Goal: Task Accomplishment & Management: Use online tool/utility

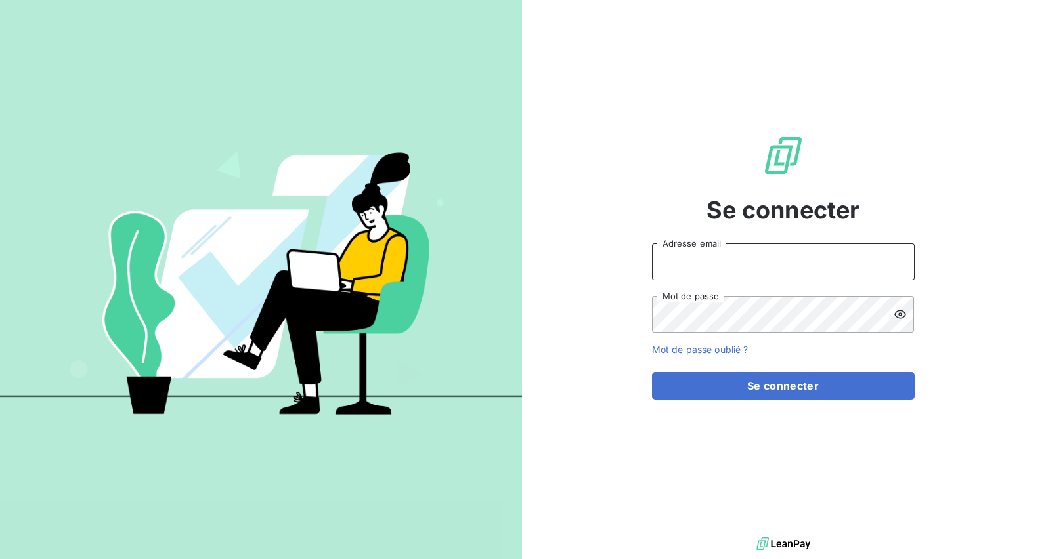
click at [666, 249] on input "Adresse email" at bounding box center [783, 262] width 263 height 37
type input "[EMAIL_ADDRESS][DOMAIN_NAME]"
click at [652, 372] on button "Se connecter" at bounding box center [783, 386] width 263 height 28
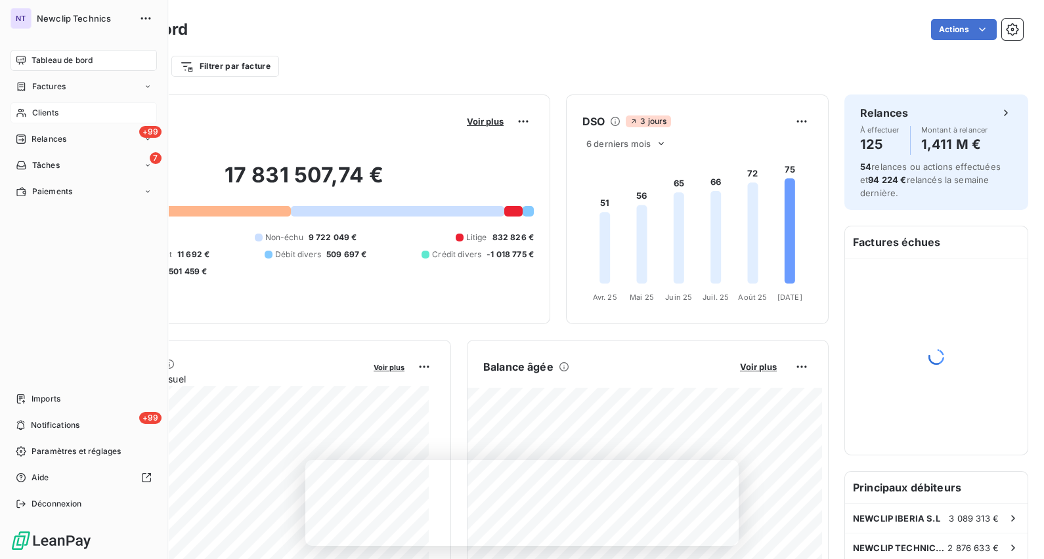
click at [56, 110] on span "Clients" at bounding box center [45, 113] width 26 height 12
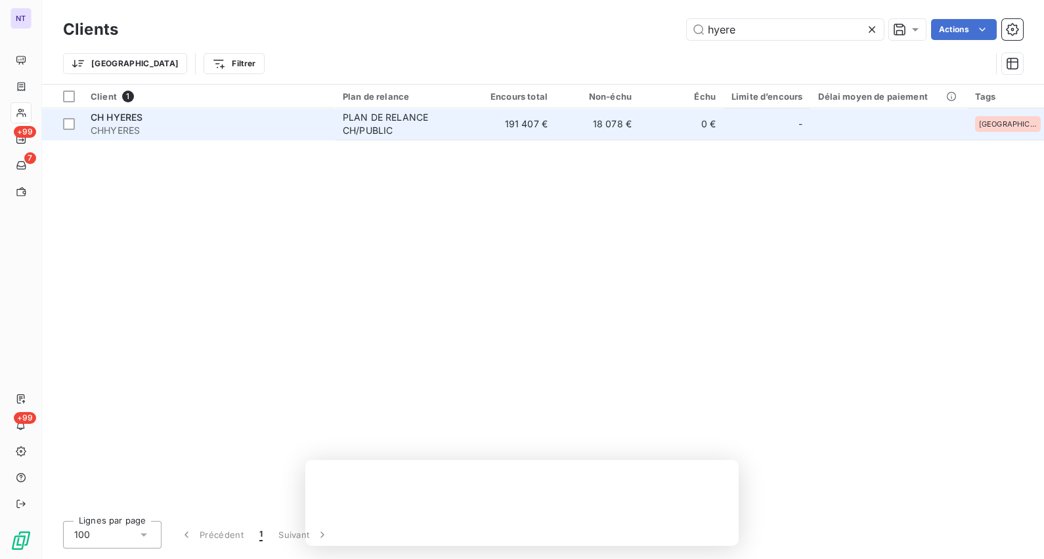
type input "hyere"
click at [127, 117] on span "CH HYERES" at bounding box center [117, 117] width 52 height 11
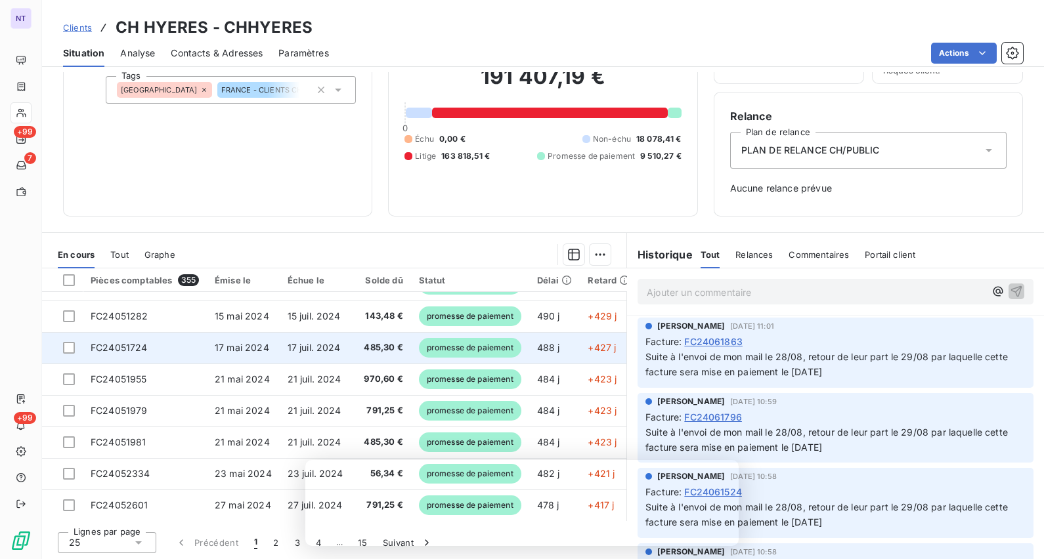
scroll to position [87, 0]
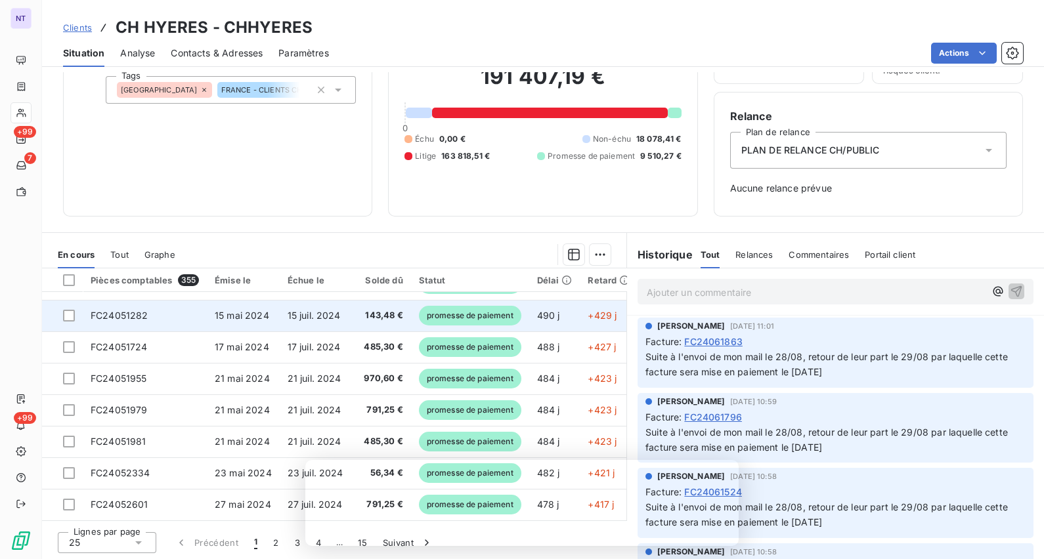
click at [488, 318] on span "promesse de paiement" at bounding box center [470, 316] width 102 height 20
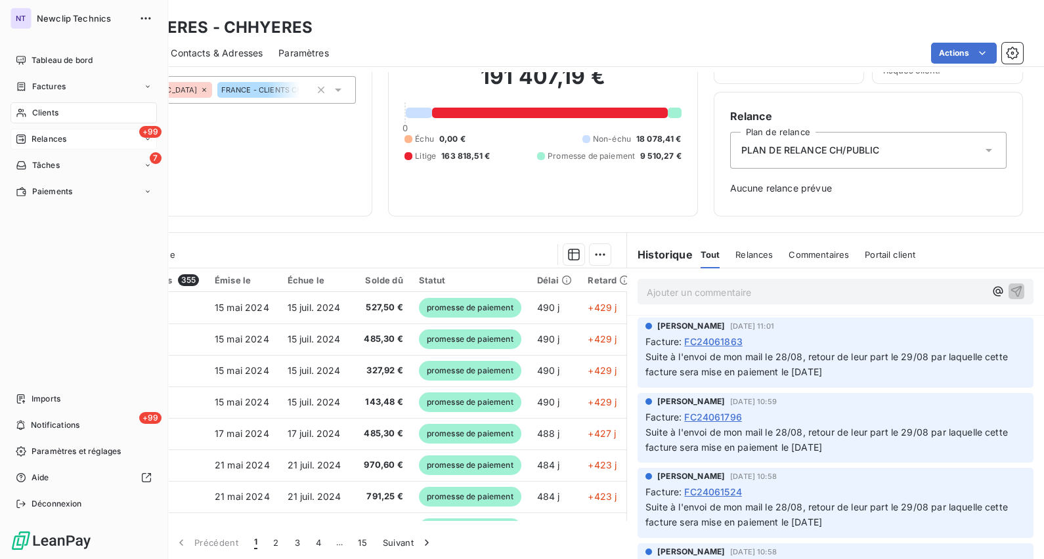
click at [51, 144] on span "Relances" at bounding box center [49, 139] width 35 height 12
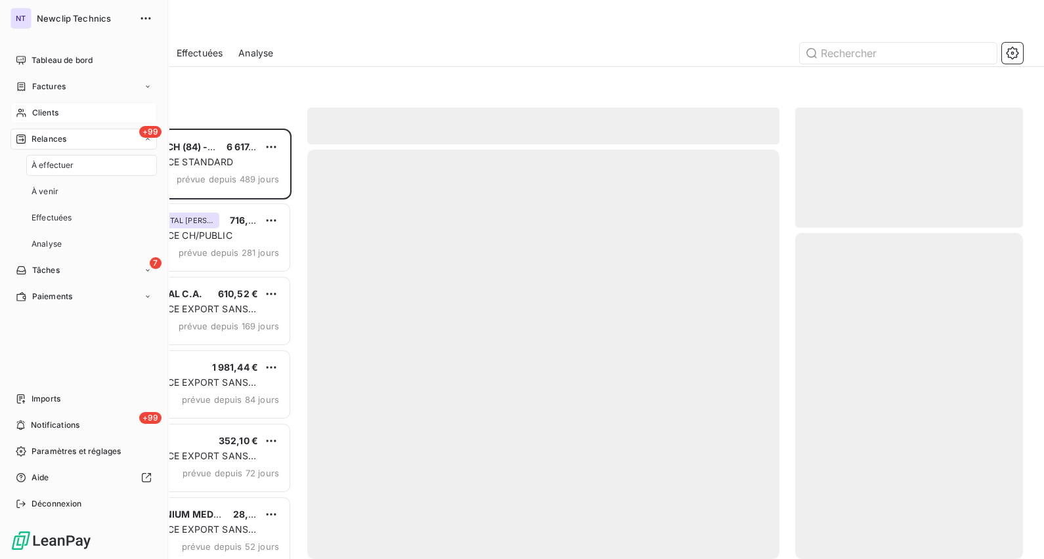
scroll to position [418, 215]
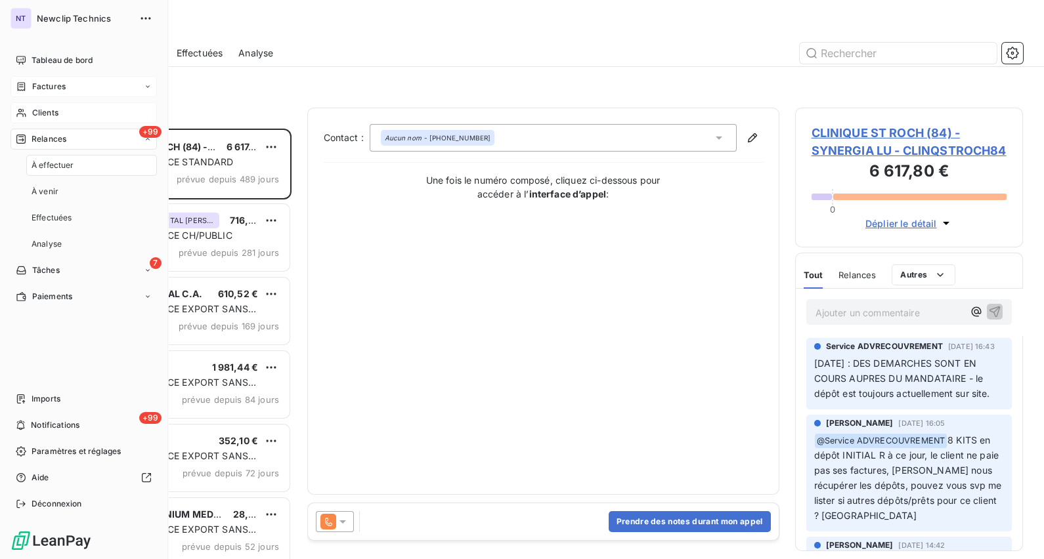
click at [53, 90] on span "Factures" at bounding box center [48, 87] width 33 height 12
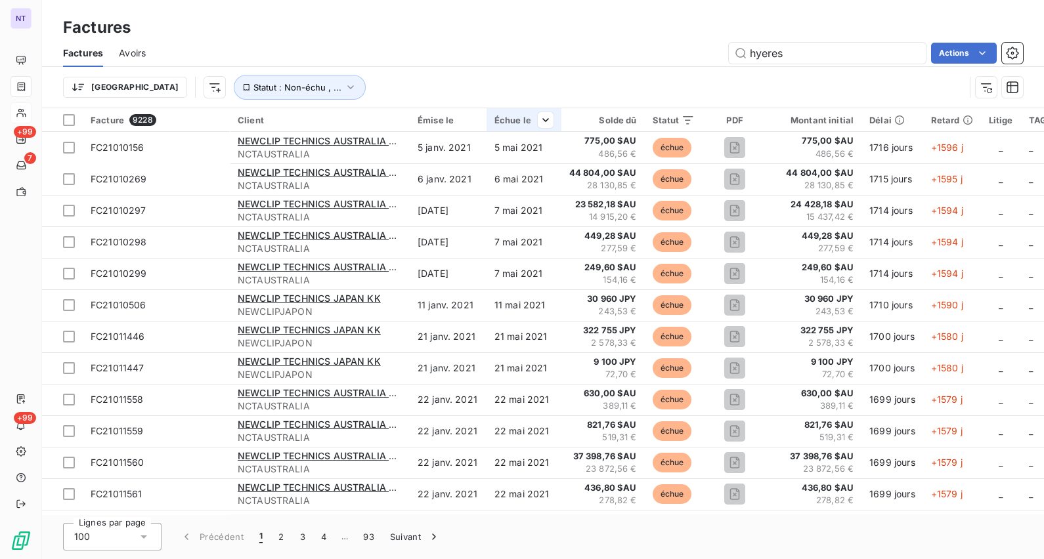
type input "hyeres"
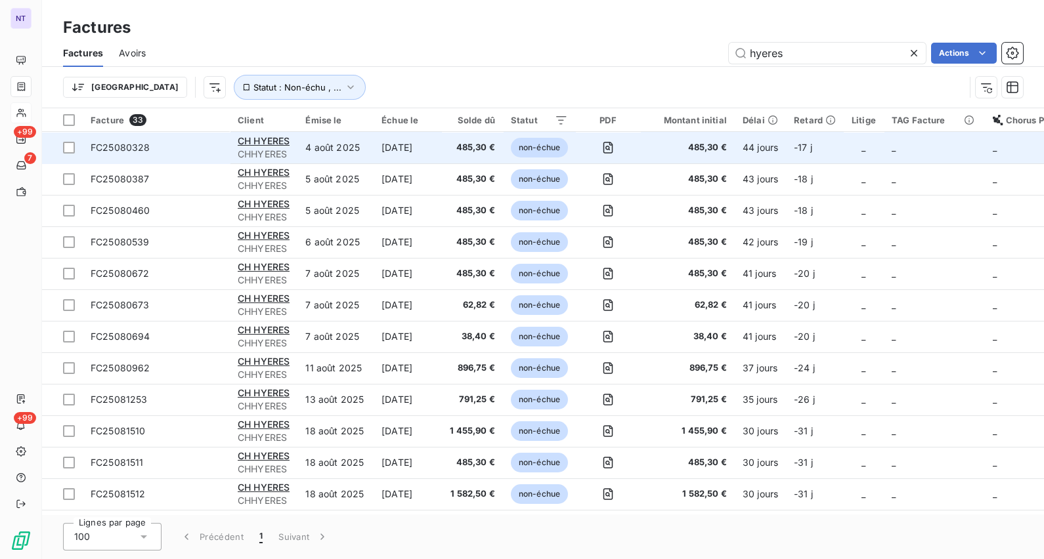
click at [137, 144] on span "FC25080328" at bounding box center [121, 147] width 60 height 11
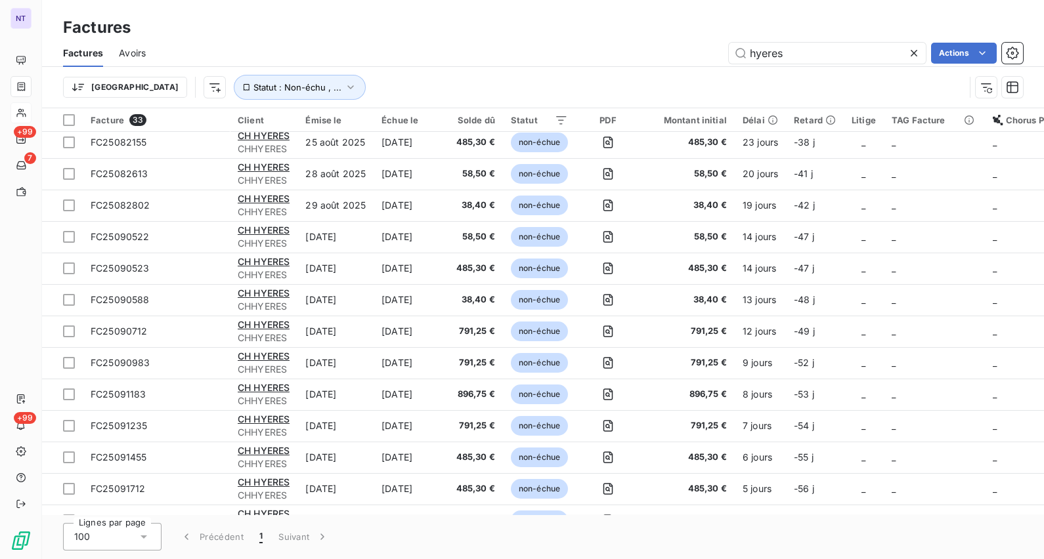
scroll to position [661, 0]
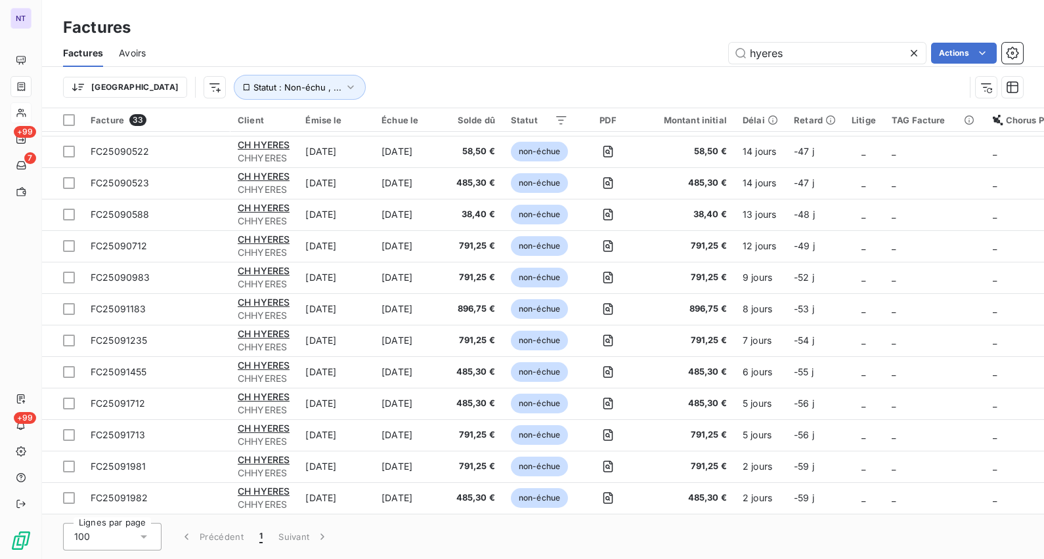
click at [138, 536] on icon at bounding box center [143, 536] width 13 height 13
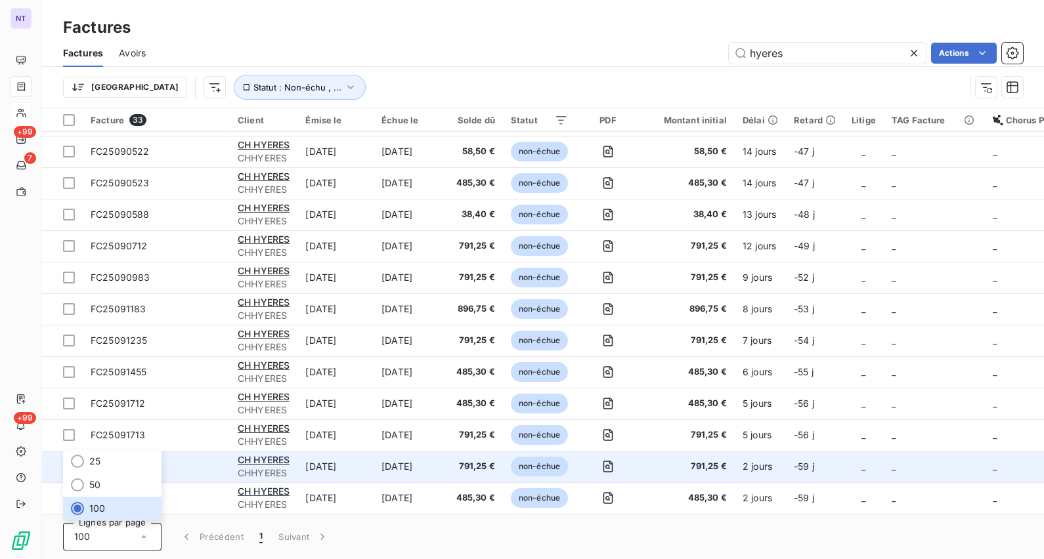
click at [252, 462] on div "CH HYERES" at bounding box center [264, 460] width 52 height 13
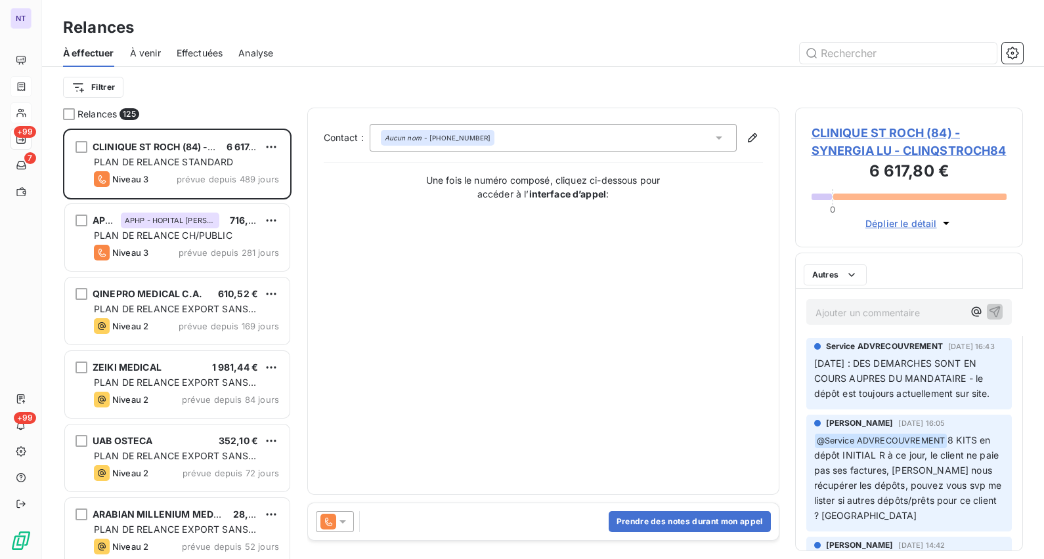
scroll to position [418, 215]
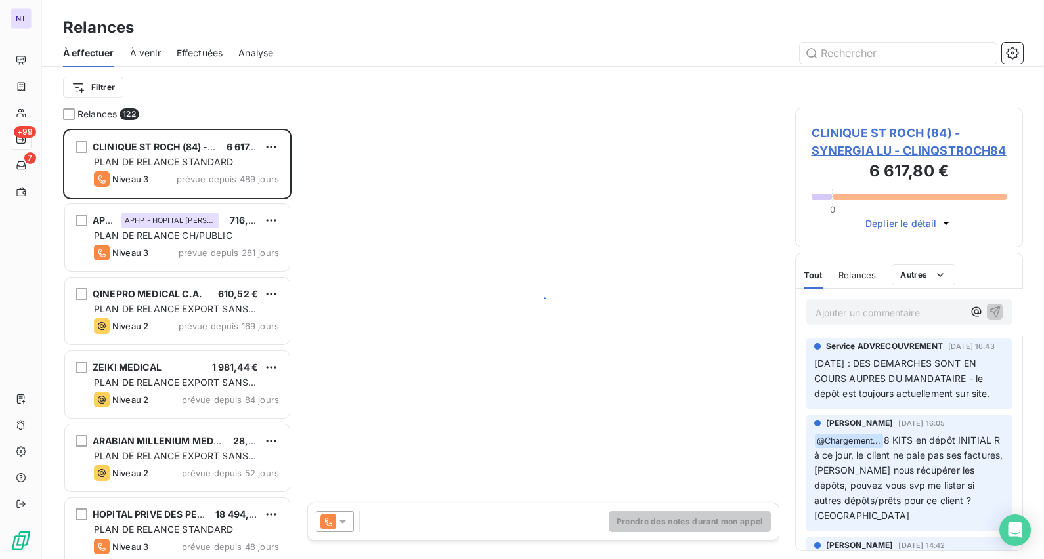
scroll to position [418, 215]
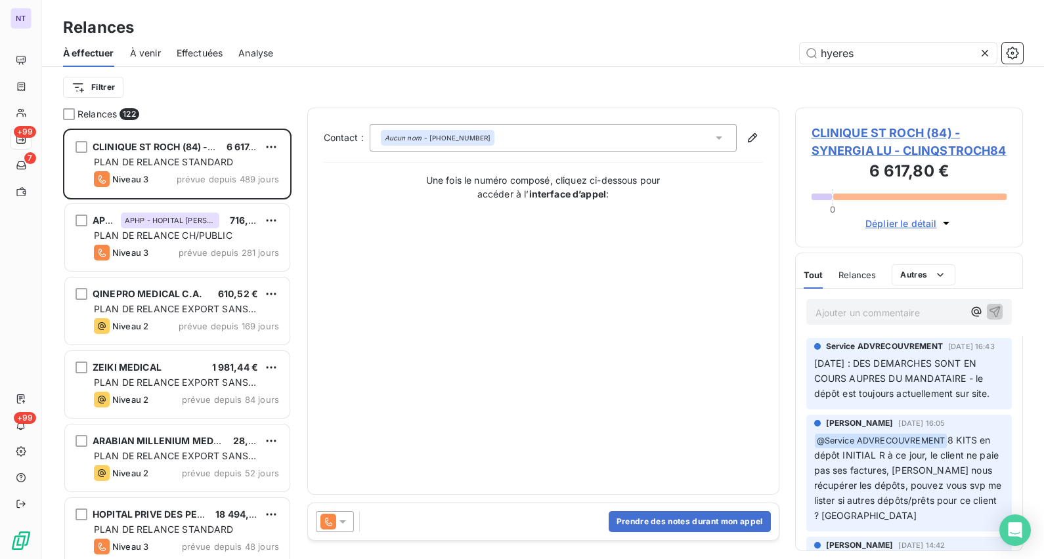
type input "hyeres"
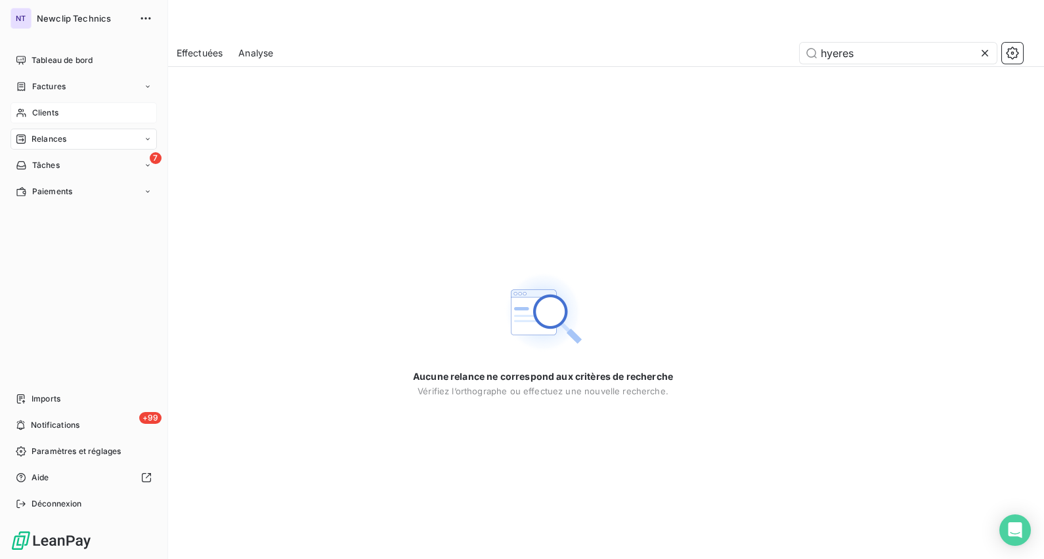
click at [53, 117] on span "Clients" at bounding box center [45, 113] width 26 height 12
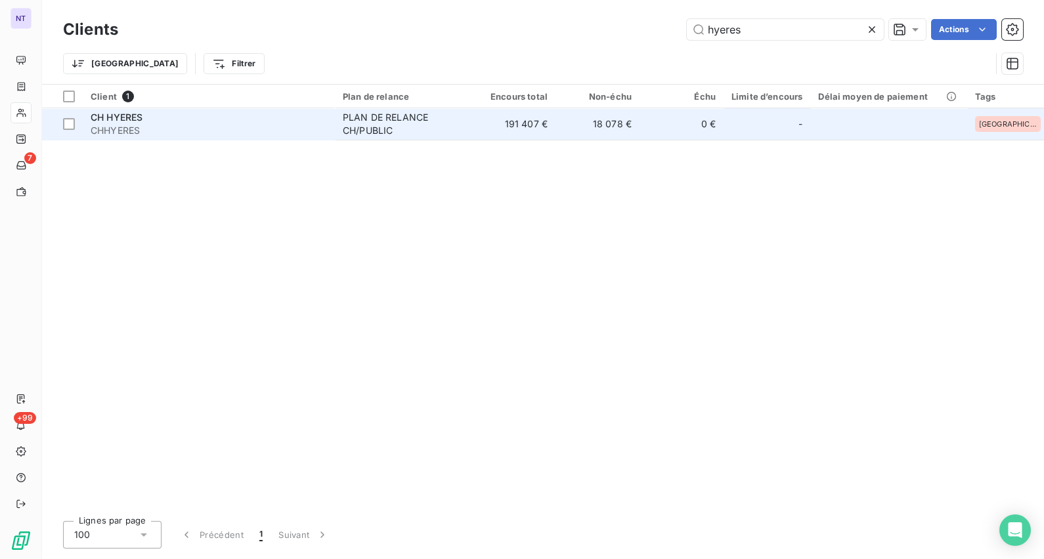
type input "hyeres"
click at [154, 118] on div "CH HYERES" at bounding box center [209, 117] width 236 height 13
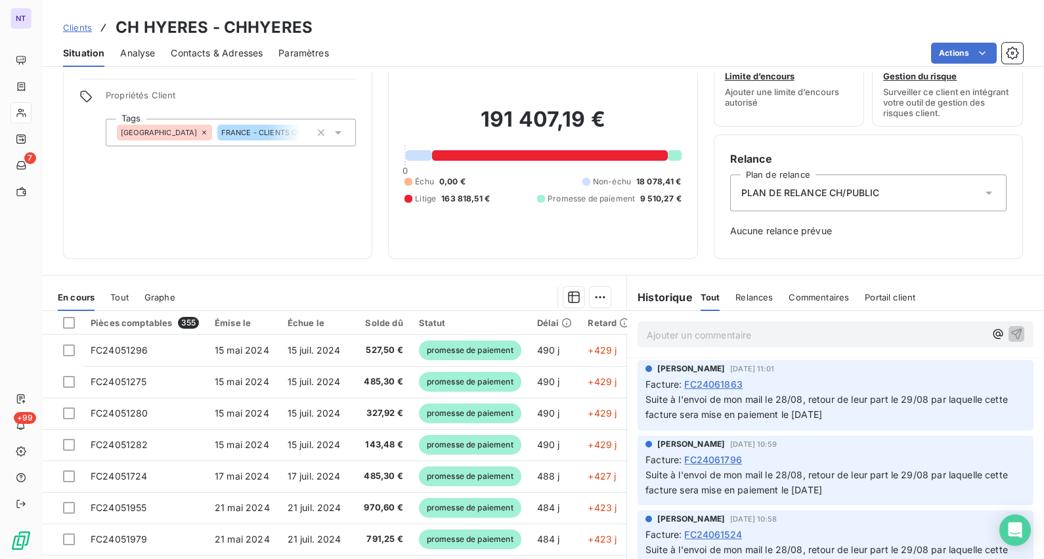
scroll to position [87, 0]
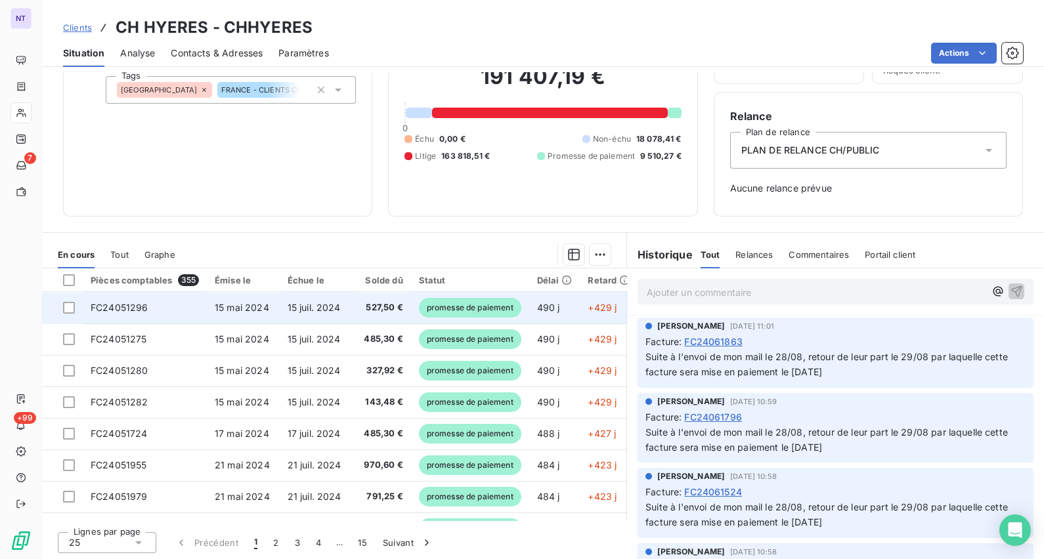
click at [438, 310] on span "promesse de paiement" at bounding box center [470, 308] width 102 height 20
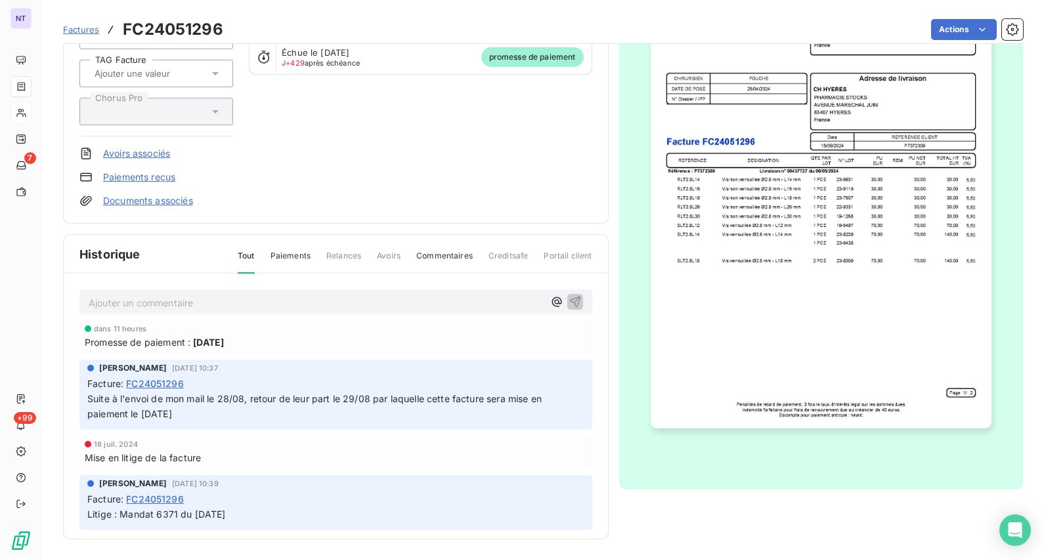
scroll to position [85, 0]
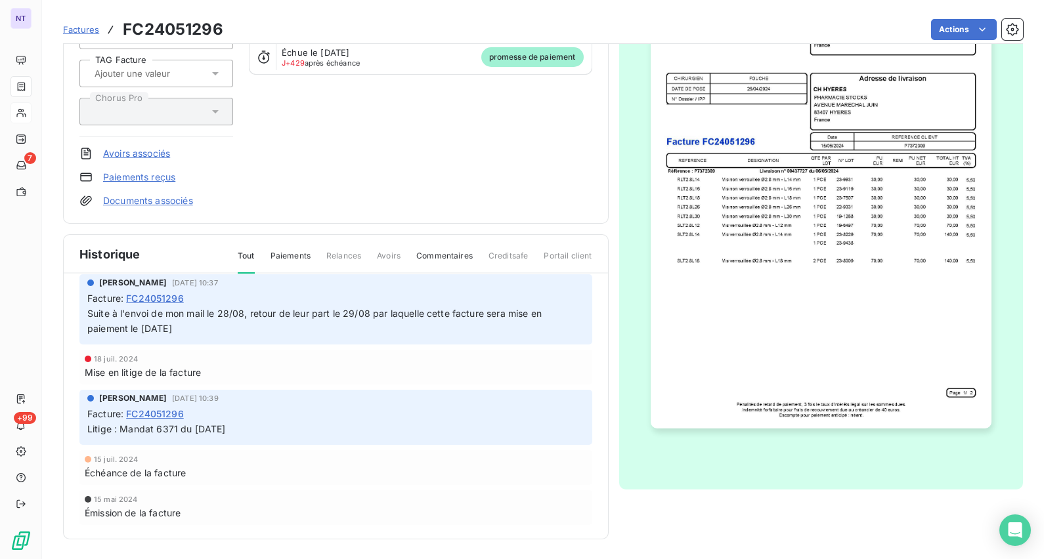
click at [293, 256] on span "Paiements" at bounding box center [290, 261] width 40 height 22
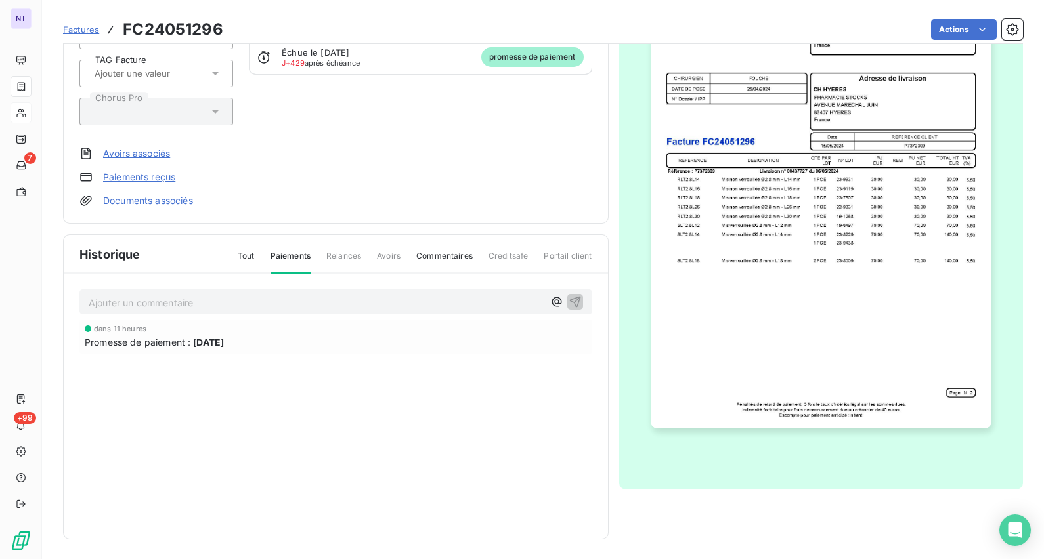
click at [440, 256] on span "Commentaires" at bounding box center [444, 261] width 56 height 22
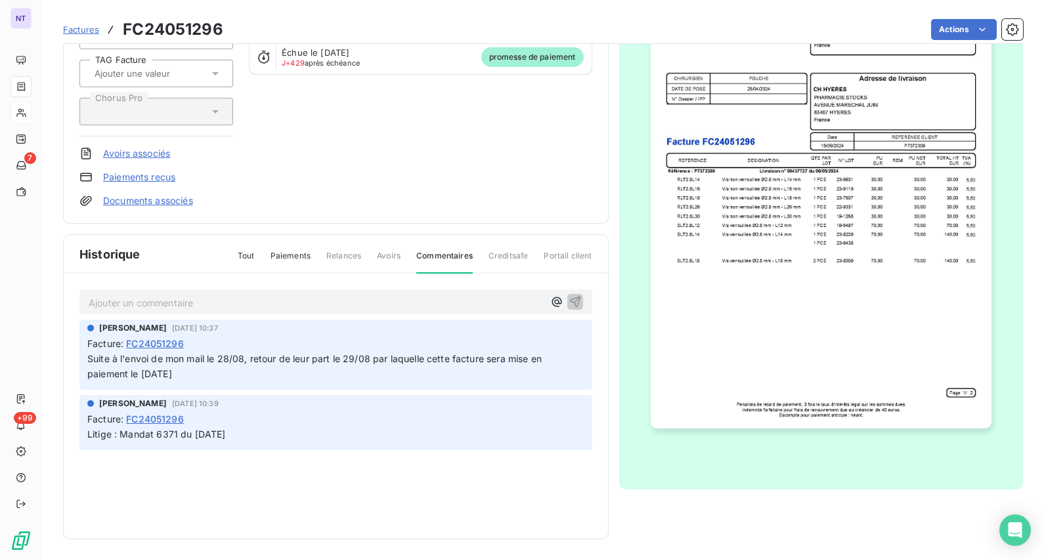
click at [249, 257] on span "Tout" at bounding box center [246, 261] width 17 height 22
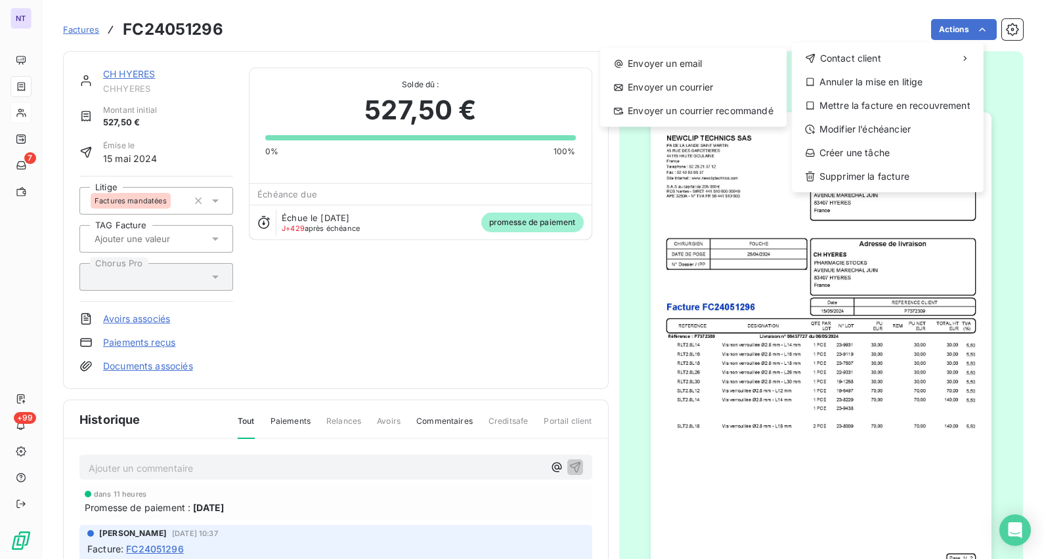
click at [240, 36] on html "NT 7 +99 Factures FC24051296 Actions Contact client Envoyer un email Envoyer un…" at bounding box center [522, 279] width 1044 height 559
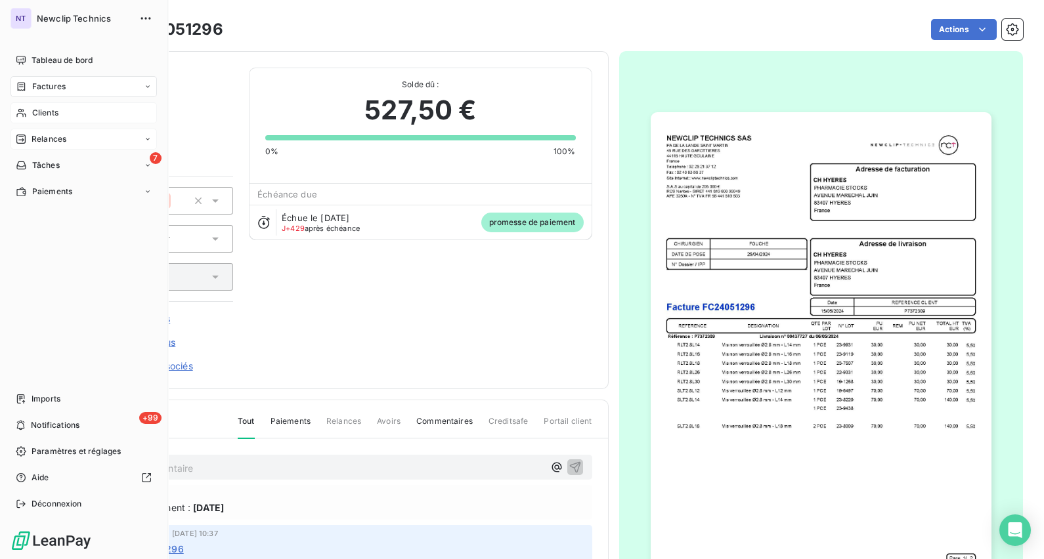
click at [58, 142] on span "Relances" at bounding box center [49, 139] width 35 height 12
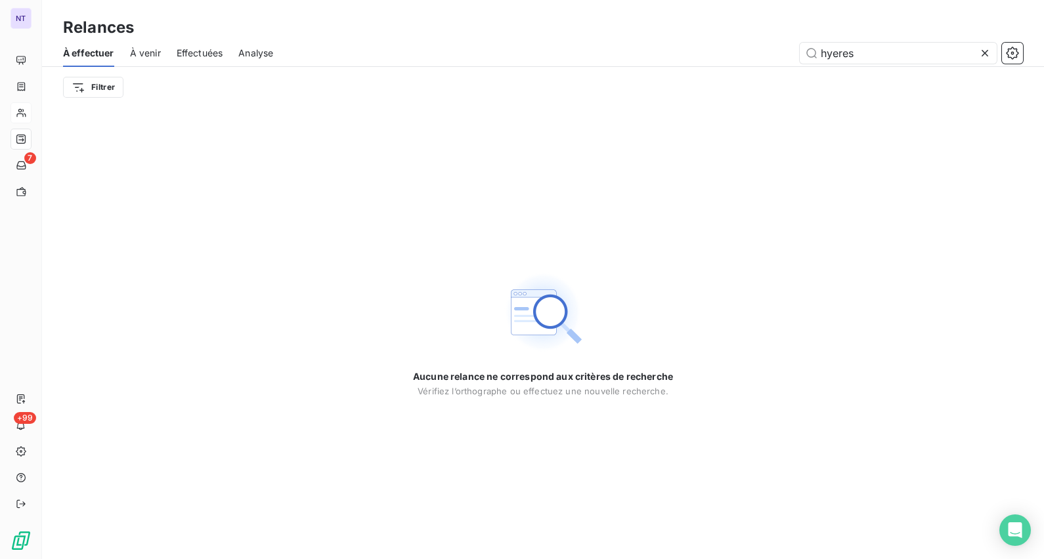
click at [985, 55] on icon at bounding box center [984, 53] width 13 height 13
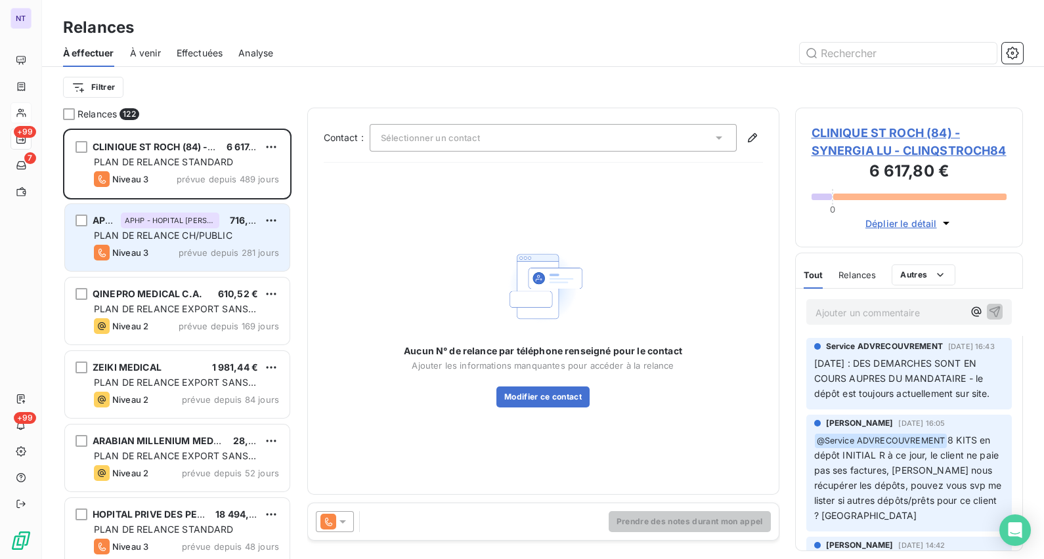
scroll to position [418, 215]
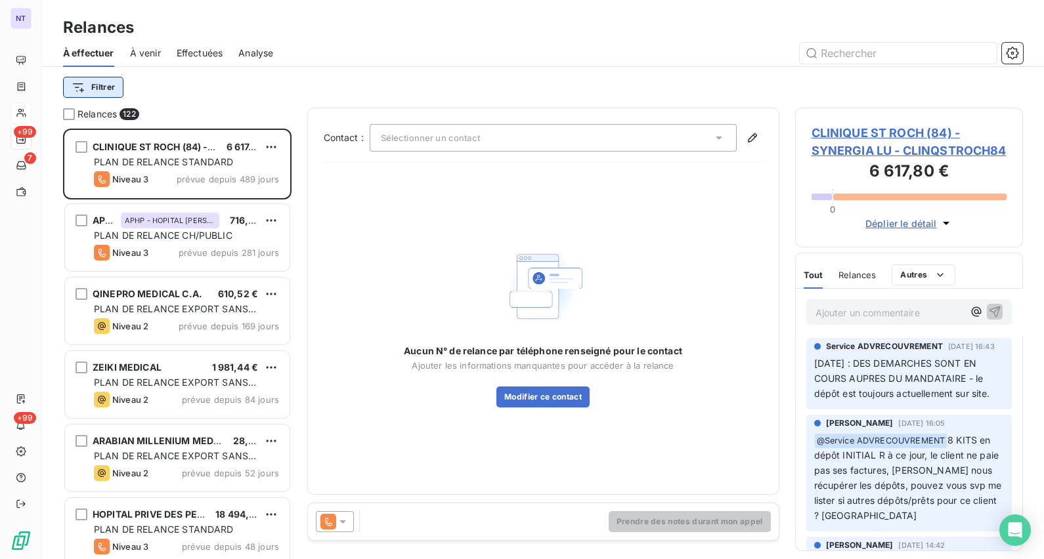
click at [98, 89] on html "NT +99 7 +99 Relances À effectuer À venir Effectuées Analyse Filtrer Relances 1…" at bounding box center [522, 279] width 1044 height 559
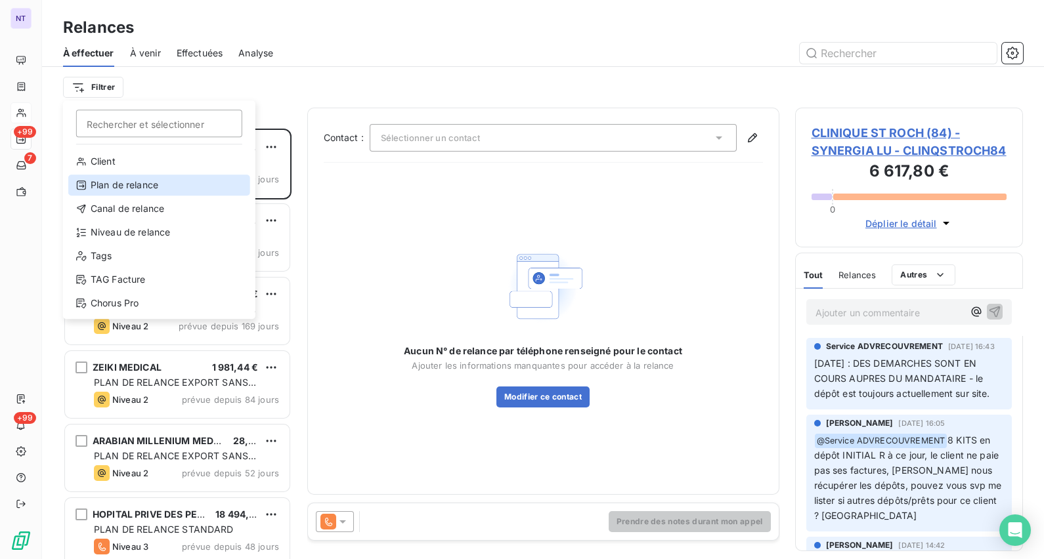
click at [136, 188] on div "Plan de relance" at bounding box center [159, 185] width 182 height 21
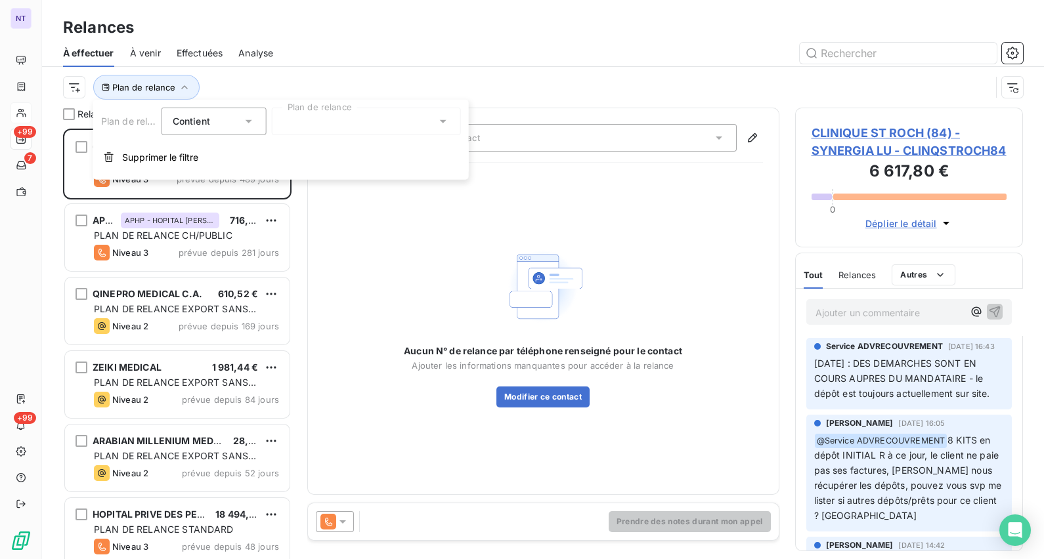
click at [246, 121] on icon at bounding box center [248, 121] width 13 height 13
click at [298, 114] on div at bounding box center [366, 122] width 189 height 28
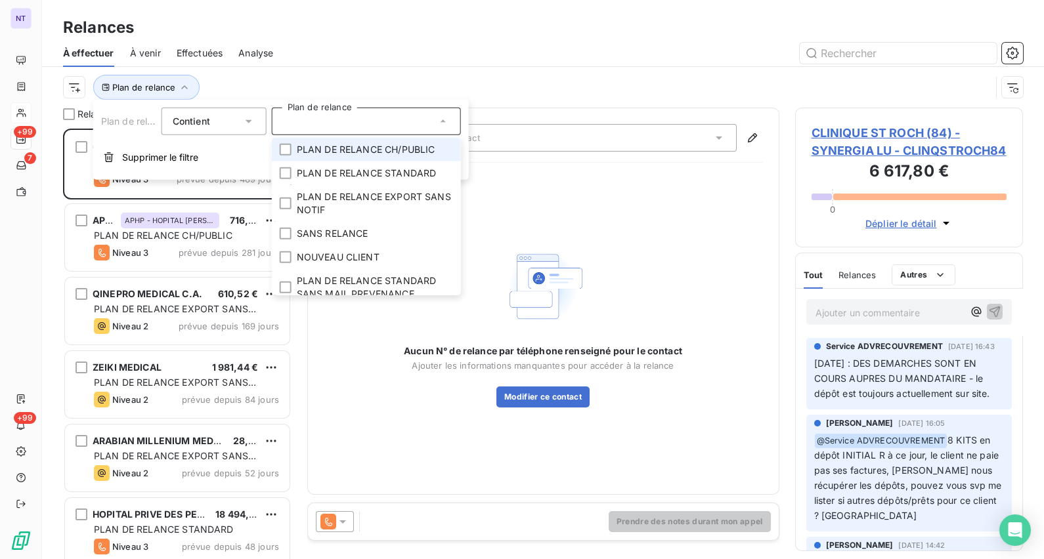
click at [354, 154] on span "PLAN DE RELANCE CH/PUBLIC" at bounding box center [366, 149] width 138 height 13
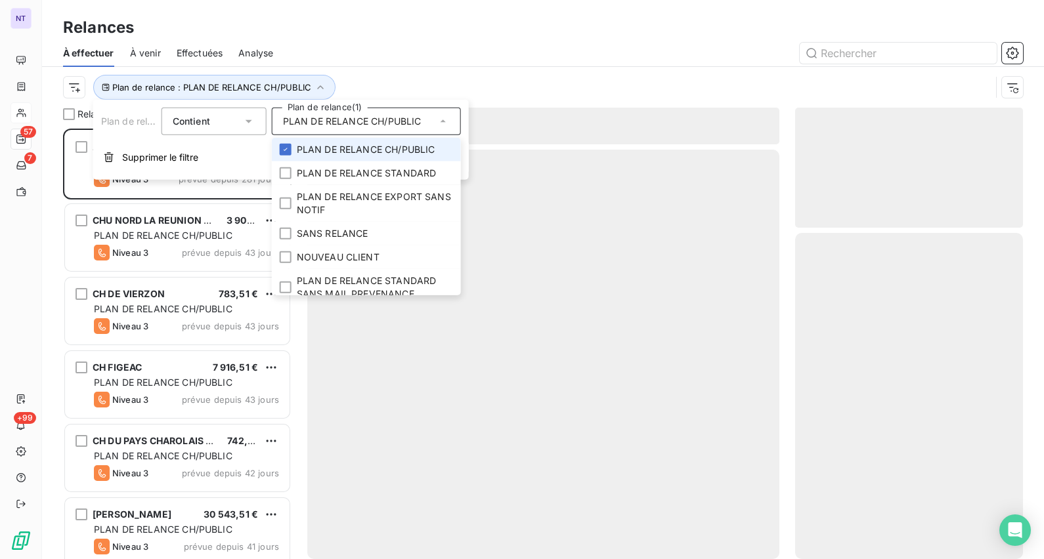
scroll to position [418, 215]
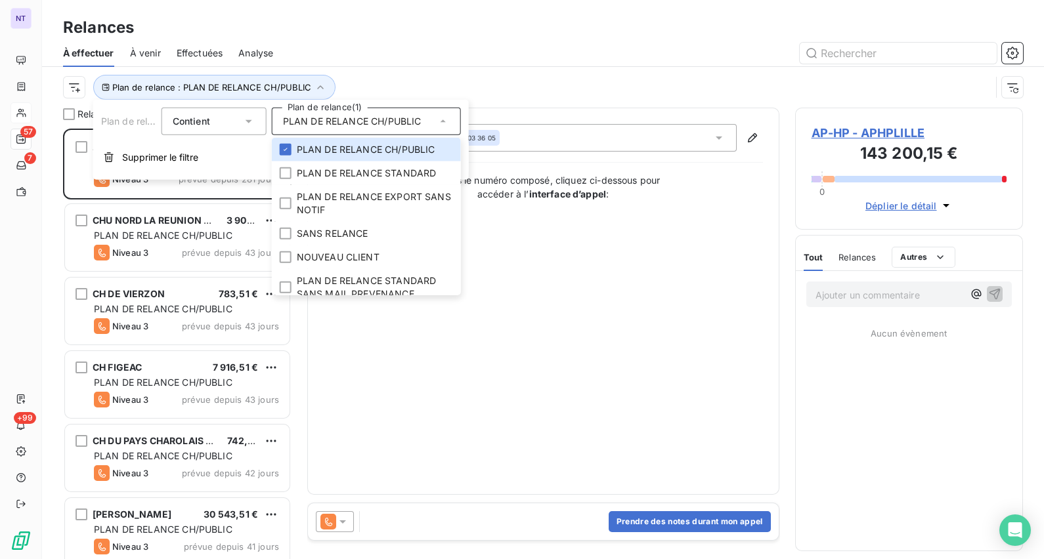
click at [513, 88] on div "Plan de relance : PLAN DE RELANCE CH/PUBLIC" at bounding box center [526, 87] width 927 height 25
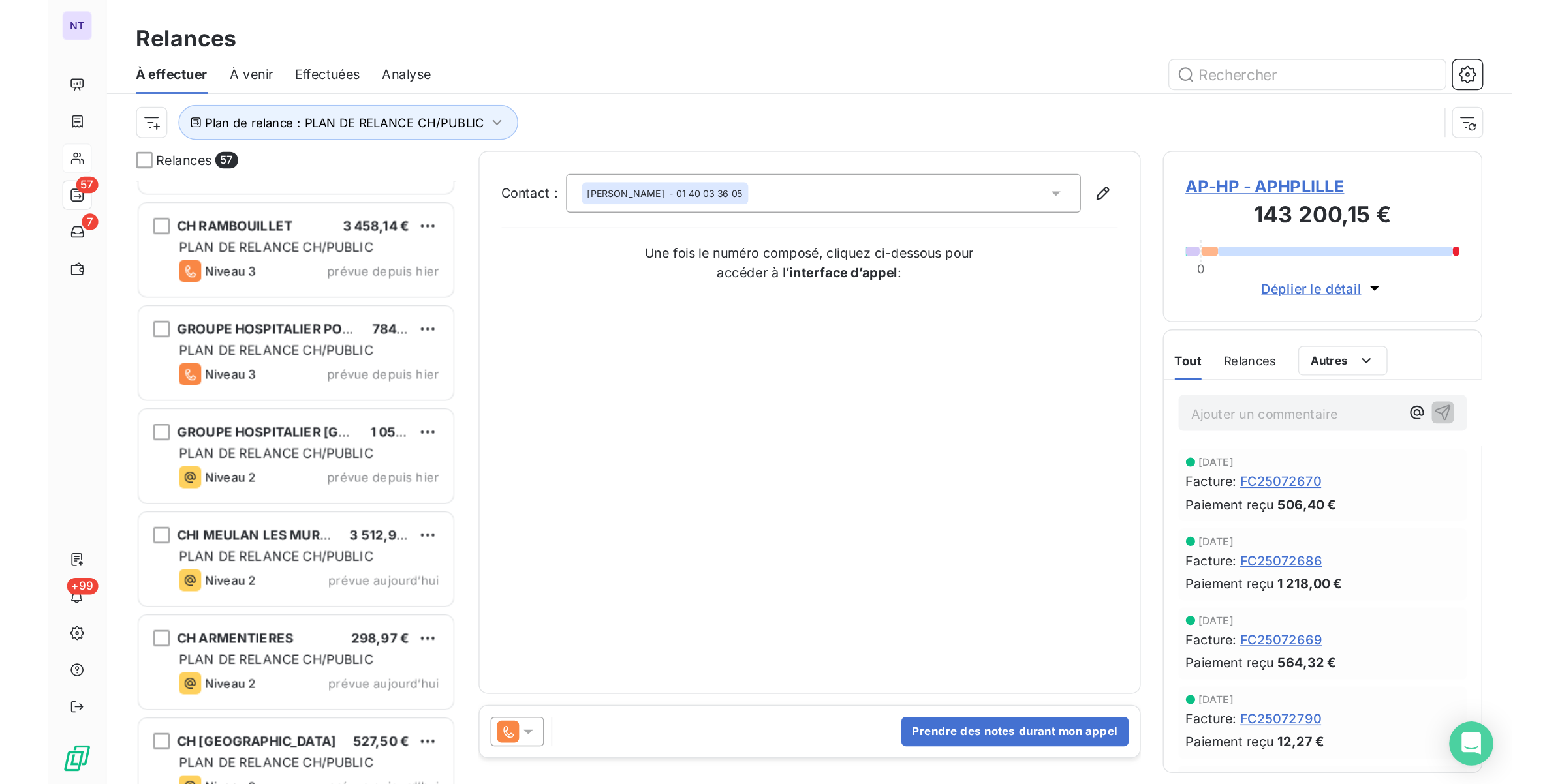
scroll to position [3648, 0]
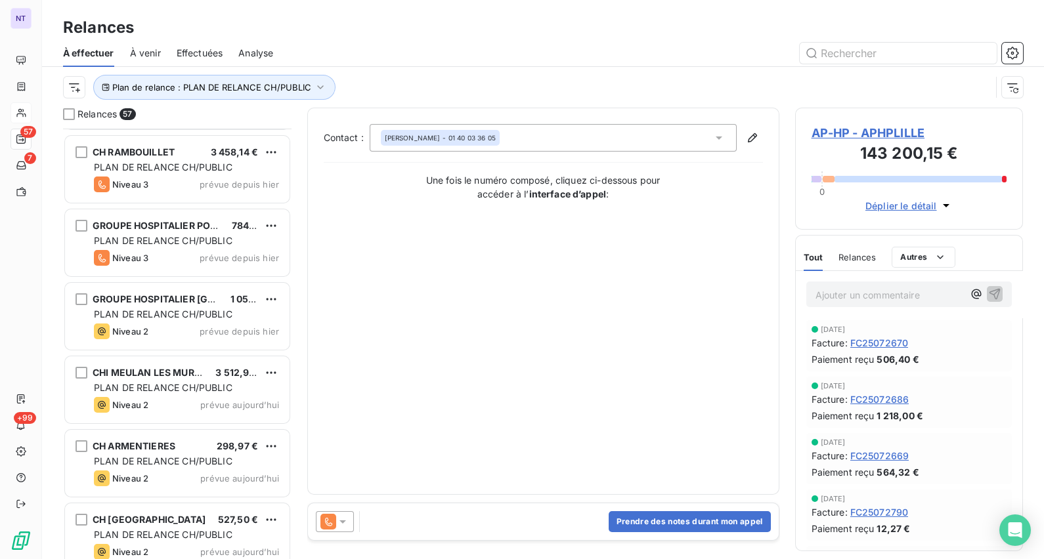
click at [765, 322] on div "Contact : ROBERT DEBRE - 01 40 03 36 05 Une fois le numéro composé, cliquez ci-…" at bounding box center [543, 301] width 472 height 387
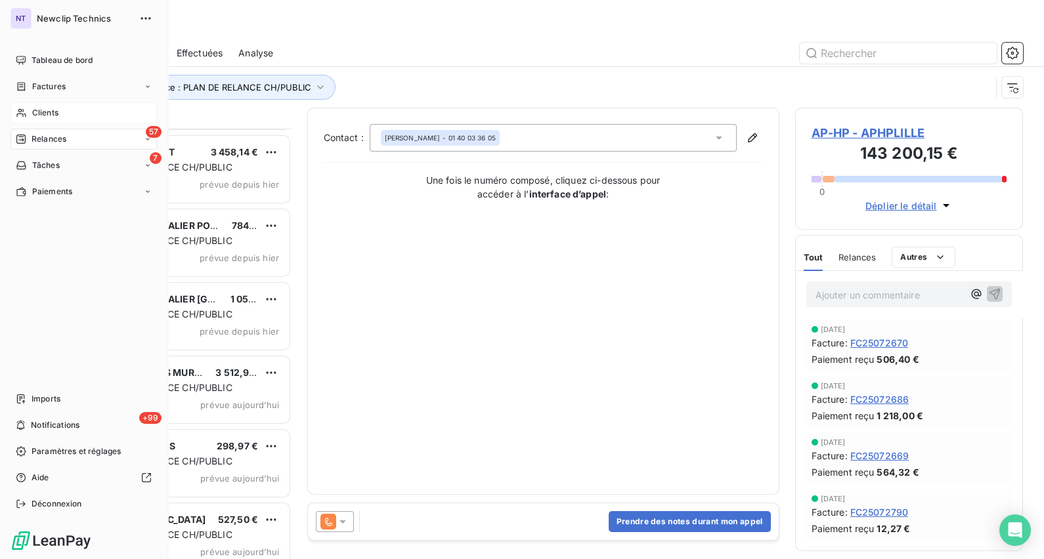
click at [53, 141] on span "Relances" at bounding box center [49, 139] width 35 height 12
click at [58, 66] on span "Tableau de bord" at bounding box center [62, 60] width 61 height 12
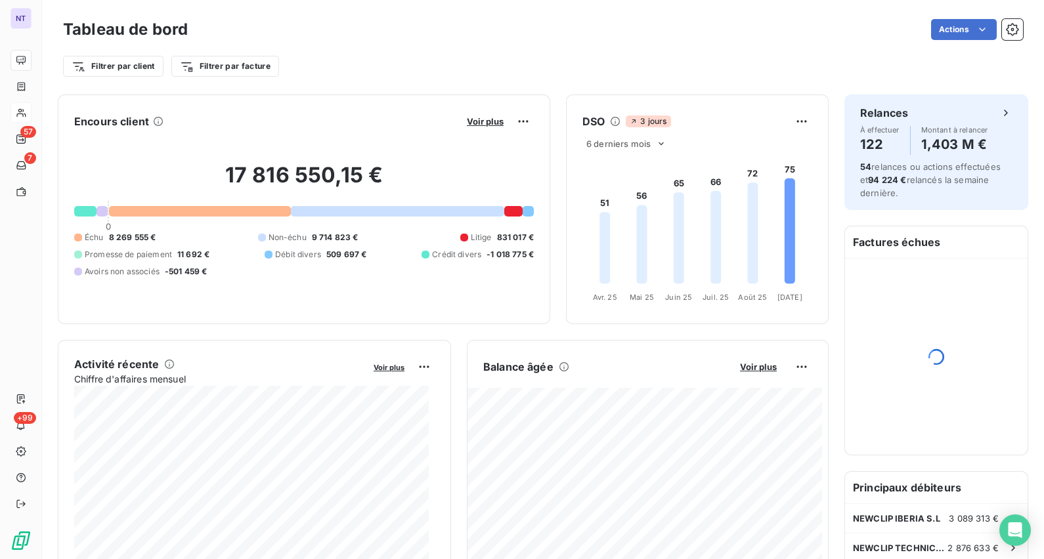
click at [415, 69] on div "Filtrer par client Filtrer par facture" at bounding box center [543, 66] width 960 height 25
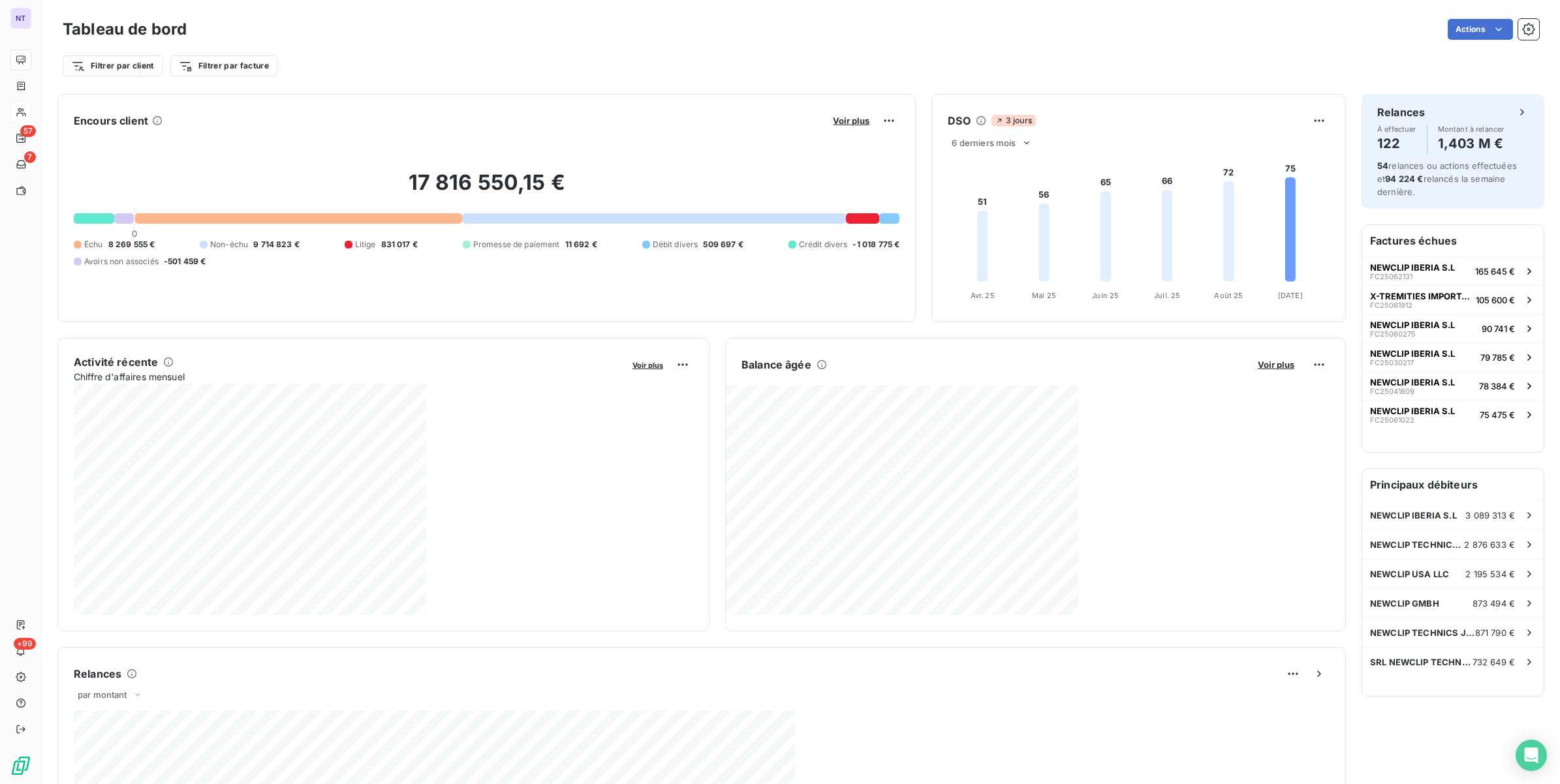
click at [333, 216] on div at bounding box center [298, 219] width 327 height 11
click at [344, 220] on div at bounding box center [298, 219] width 327 height 11
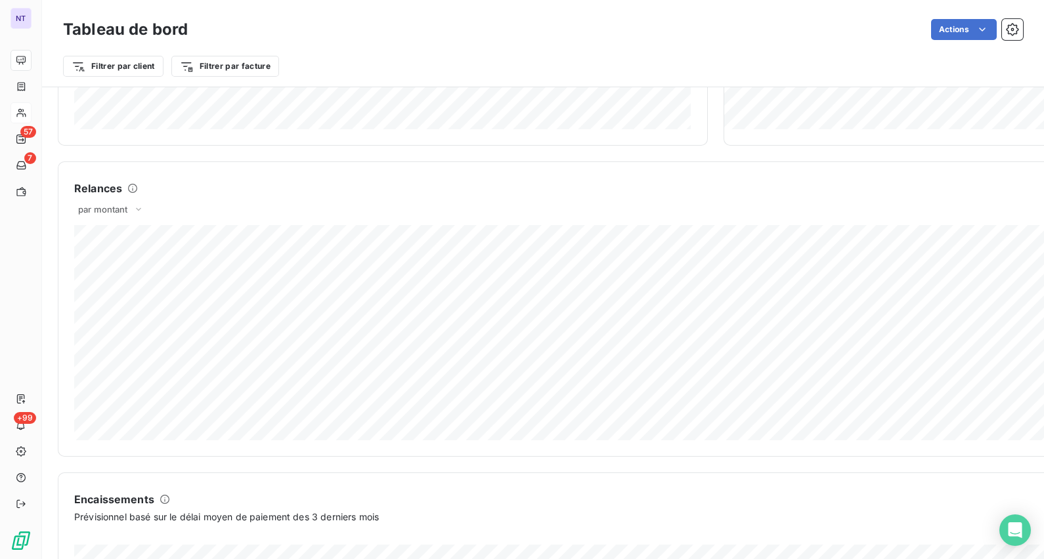
scroll to position [490, 0]
